Goal: Information Seeking & Learning: Learn about a topic

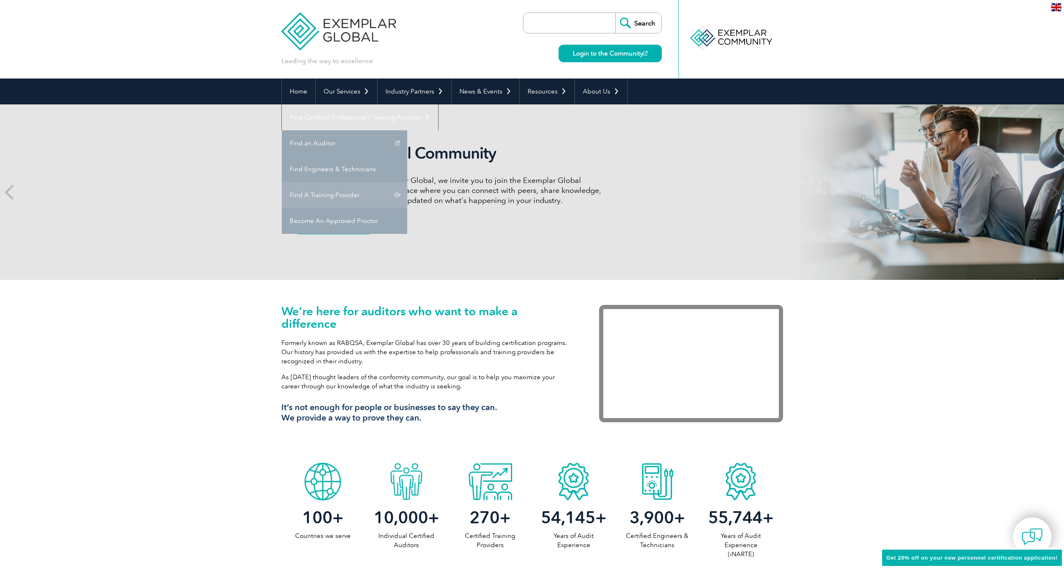
click at [407, 182] on link "Find A Training Provider" at bounding box center [344, 195] width 125 height 26
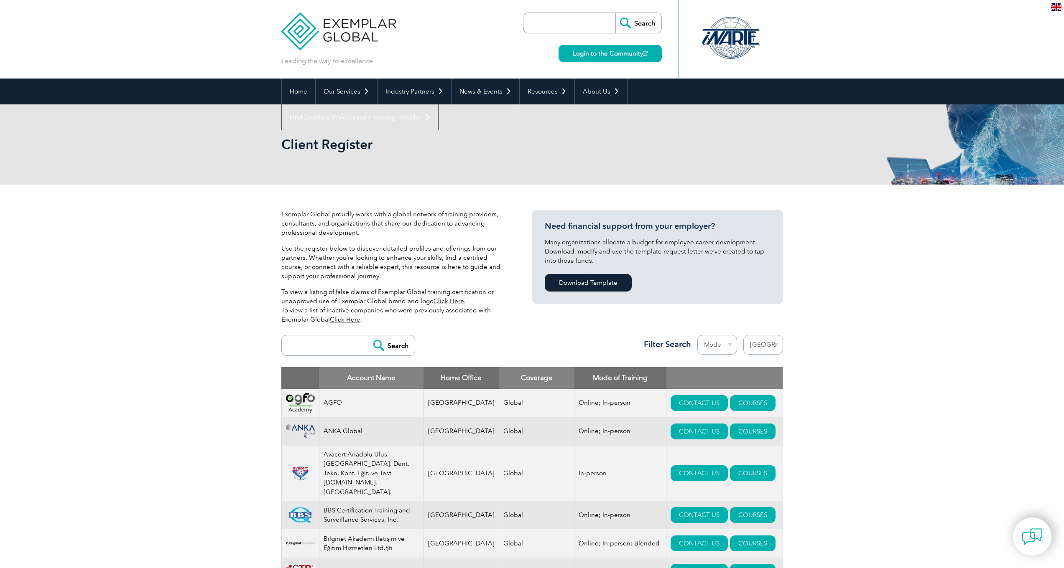
select select "[GEOGRAPHIC_DATA]"
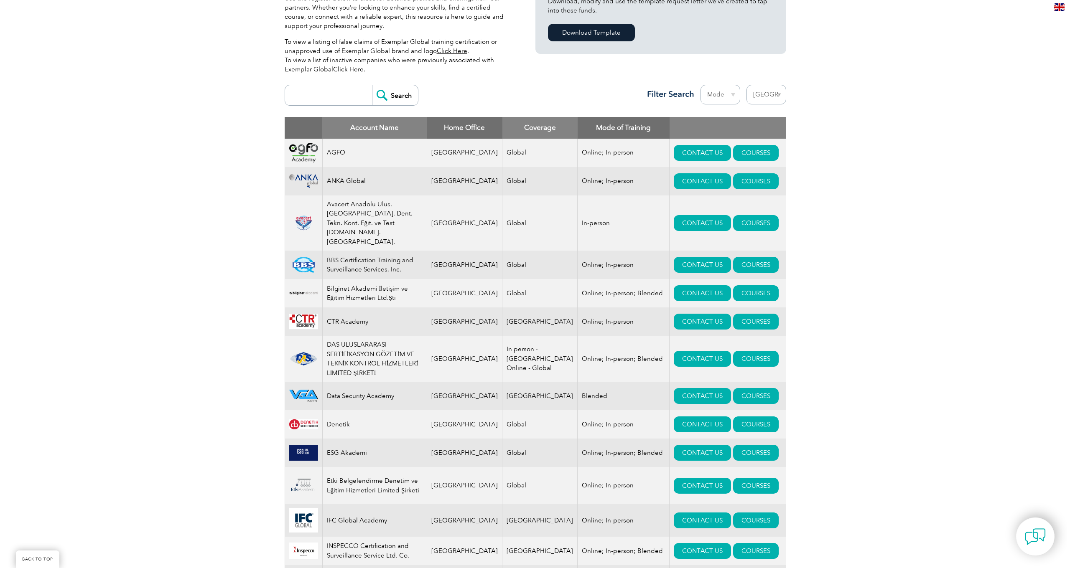
scroll to position [252, 0]
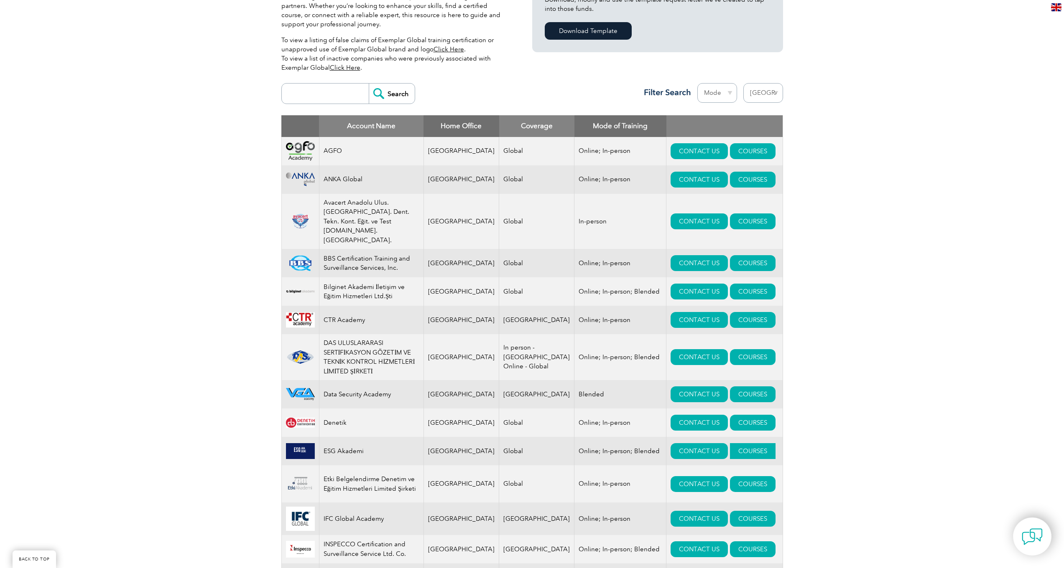
click at [732, 443] on link "COURSES" at bounding box center [753, 451] width 46 height 16
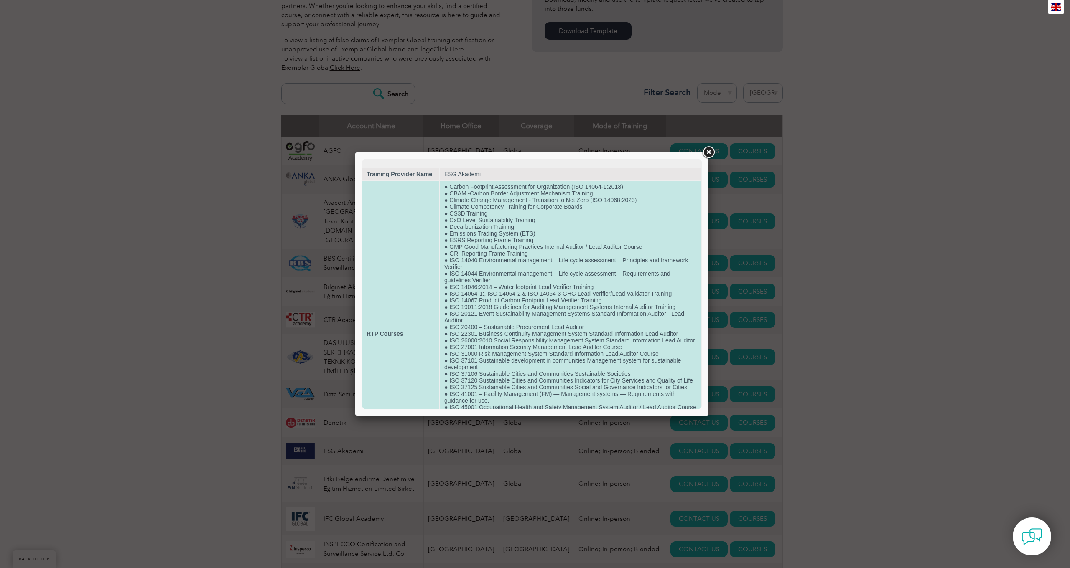
scroll to position [119, 0]
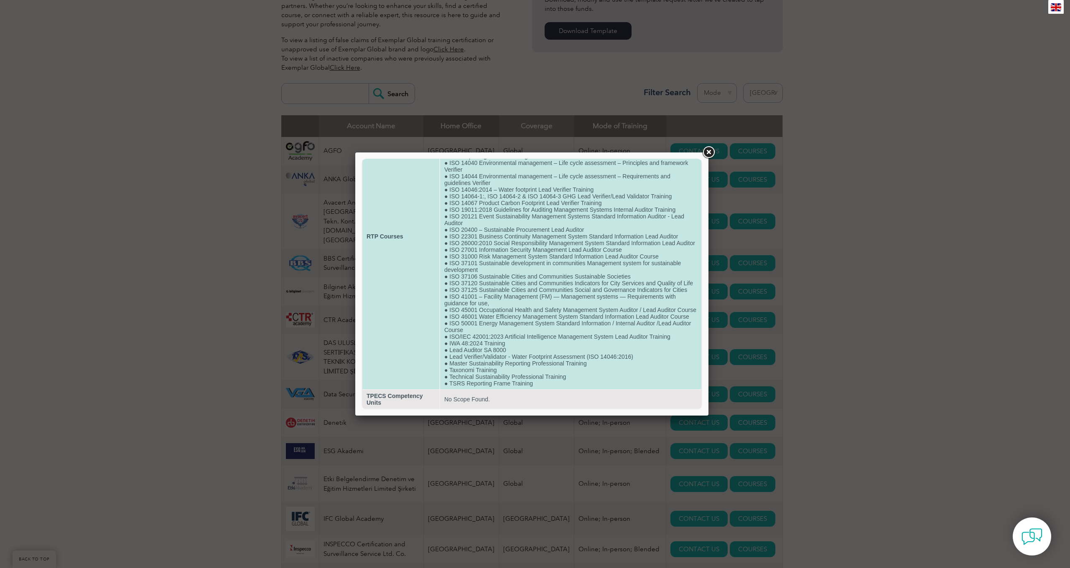
click at [506, 375] on td "● Carbon Footprint Assessment for Organization (ISO 14064-1:2018) ● CBAM -Carbo…" at bounding box center [570, 237] width 261 height 306
drag, startPoint x: 441, startPoint y: 378, endPoint x: 576, endPoint y: 378, distance: 134.6
click at [576, 378] on td "● Carbon Footprint Assessment for Organization (ISO 14064-1:2018) ● CBAM -Carbo…" at bounding box center [570, 237] width 261 height 306
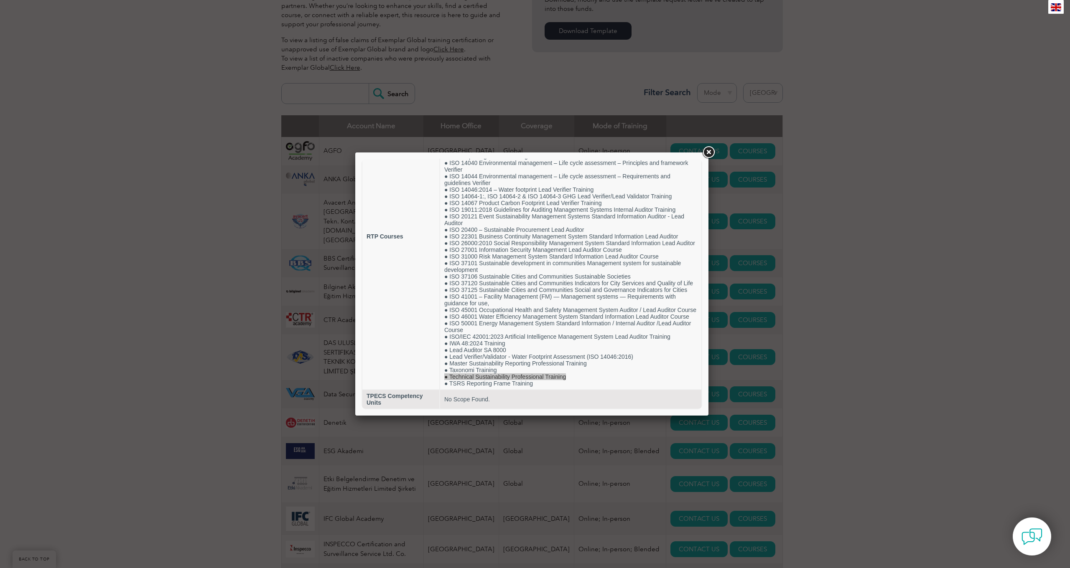
click at [709, 153] on link at bounding box center [708, 152] width 15 height 15
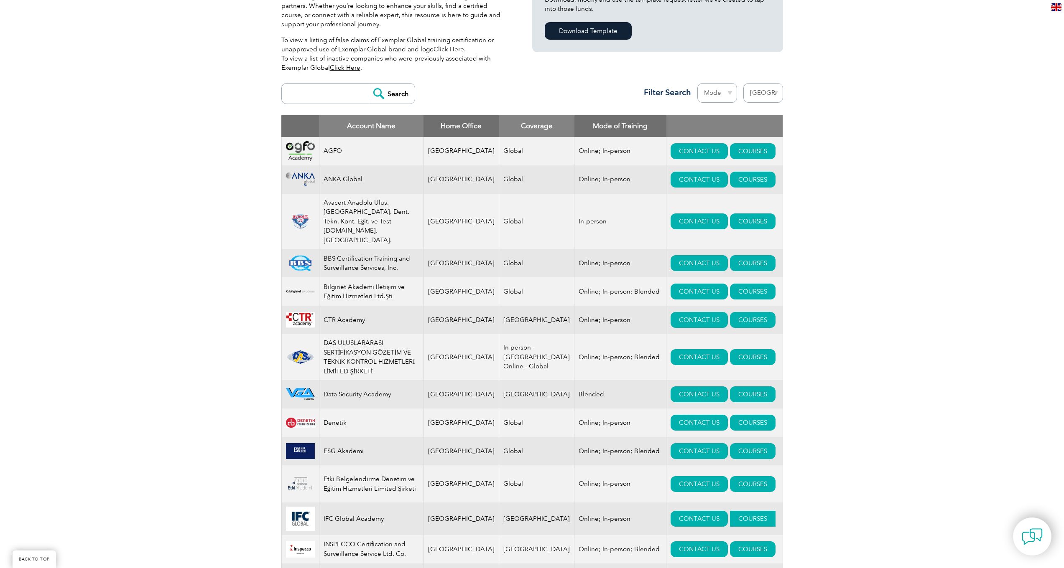
click at [732, 520] on link "COURSES" at bounding box center [753, 519] width 46 height 16
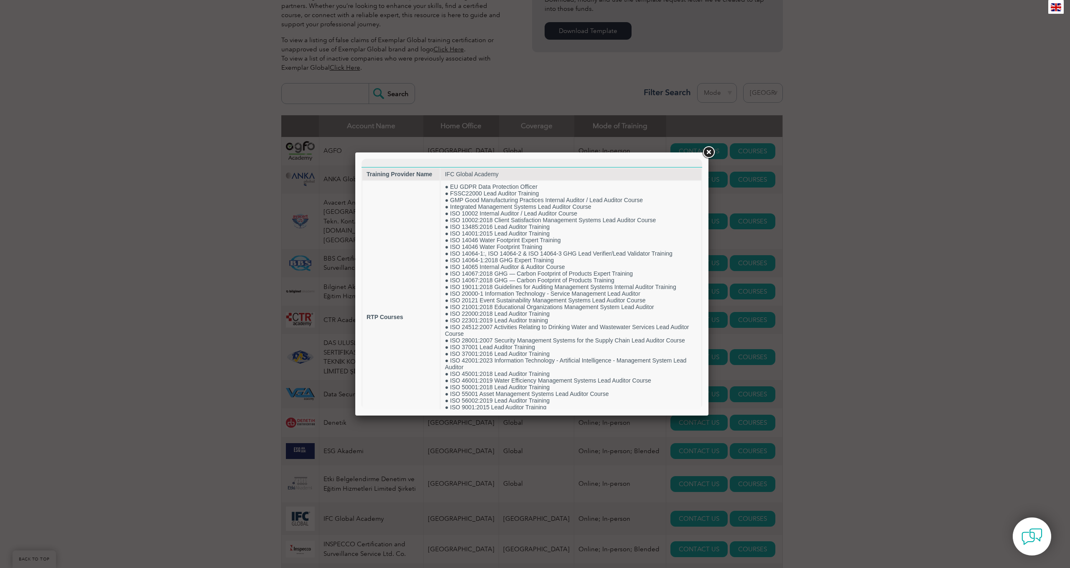
scroll to position [0, 0]
click at [525, 321] on td "● EU GDPR Data Protection Officer ● FSSC22000 Lead Auditor Training ● GMP Good …" at bounding box center [571, 317] width 261 height 273
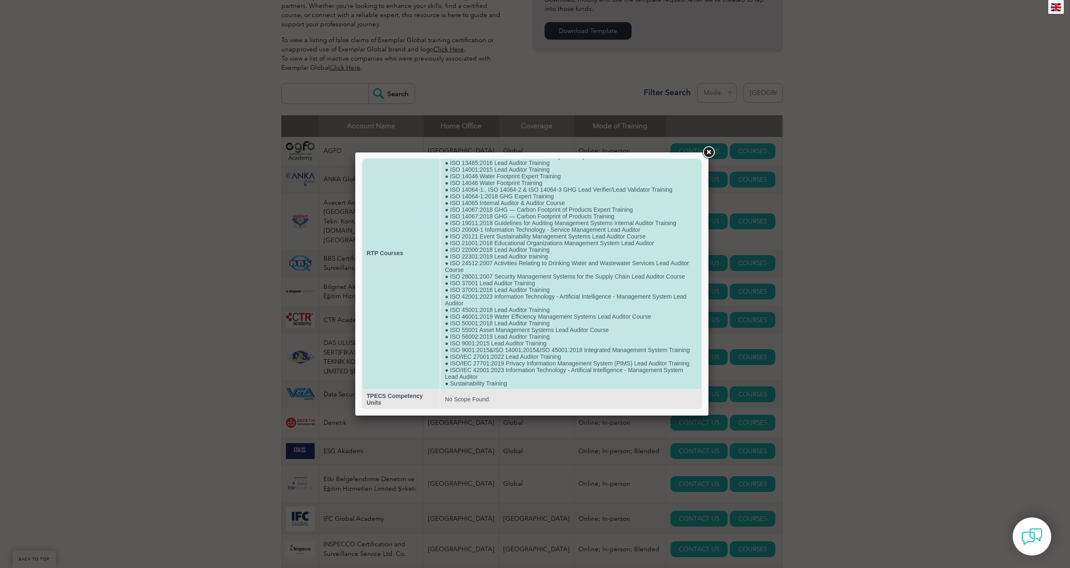
click at [525, 321] on td "● EU GDPR Data Protection Officer ● FSSC22000 Lead Auditor Training ● GMP Good …" at bounding box center [571, 253] width 261 height 273
click at [528, 371] on td "● EU GDPR Data Protection Officer ● FSSC22000 Lead Auditor Training ● GMP Good …" at bounding box center [571, 253] width 261 height 273
click at [482, 371] on td "● EU GDPR Data Protection Officer ● FSSC22000 Lead Auditor Training ● GMP Good …" at bounding box center [571, 253] width 261 height 273
drag, startPoint x: 454, startPoint y: 370, endPoint x: 507, endPoint y: 370, distance: 53.1
click at [507, 370] on td "● EU GDPR Data Protection Officer ● FSSC22000 Lead Auditor Training ● GMP Good …" at bounding box center [571, 253] width 261 height 273
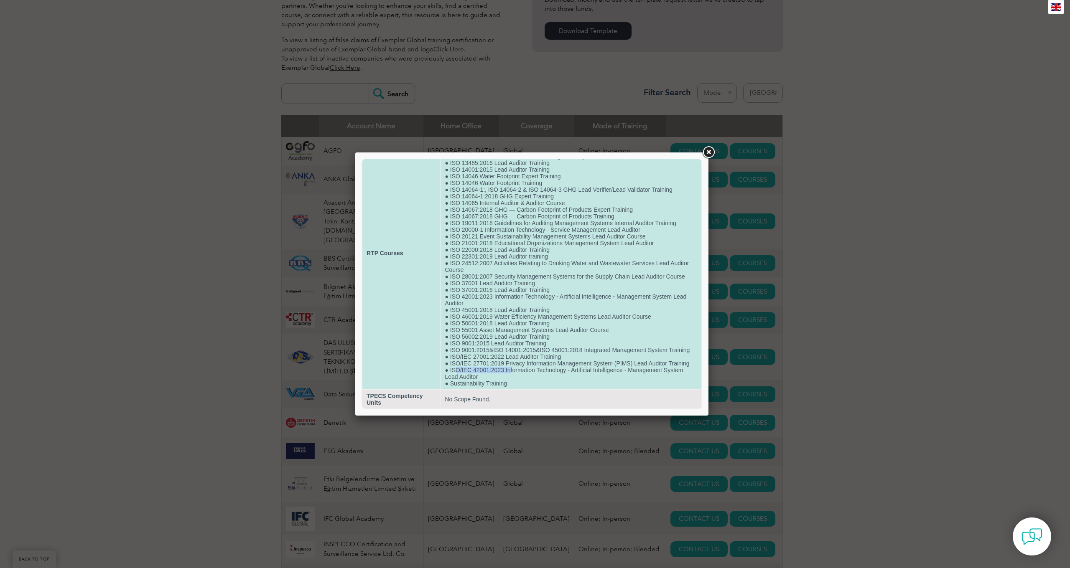
click at [507, 370] on td "● EU GDPR Data Protection Officer ● FSSC22000 Lead Auditor Training ● GMP Good …" at bounding box center [571, 253] width 261 height 273
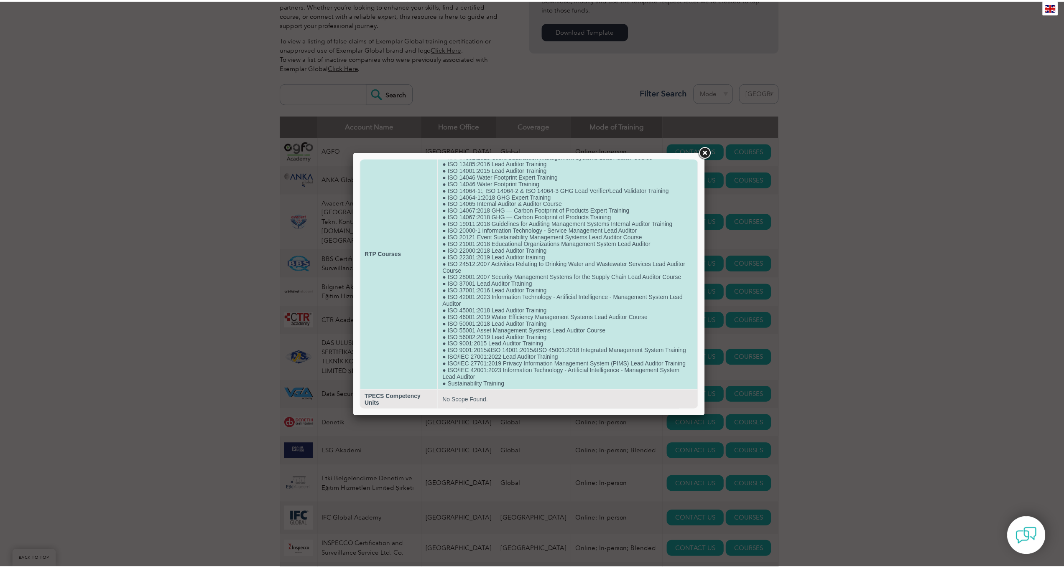
scroll to position [0, 0]
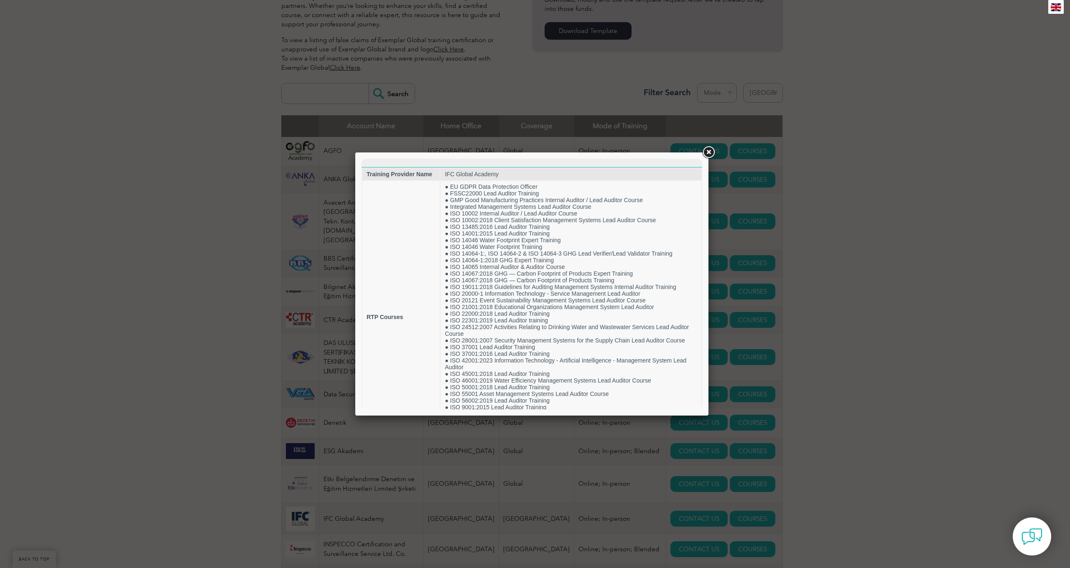
click at [711, 154] on link at bounding box center [708, 152] width 15 height 15
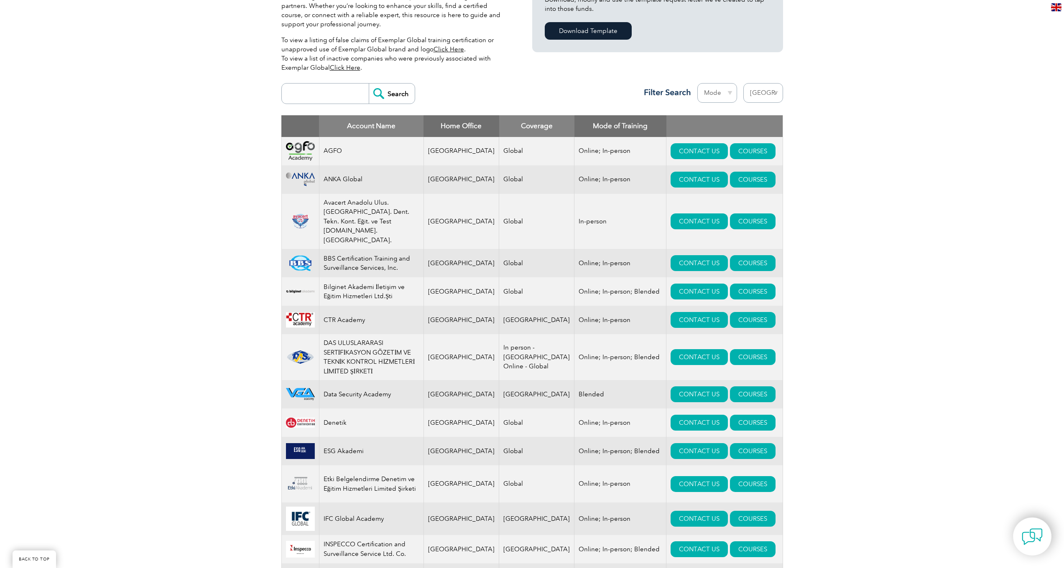
click at [867, 343] on div "Exemplar Global proudly works with a global network of training providers, cons…" at bounding box center [532, 554] width 1064 height 1242
